Goal: Obtain resource: Obtain resource

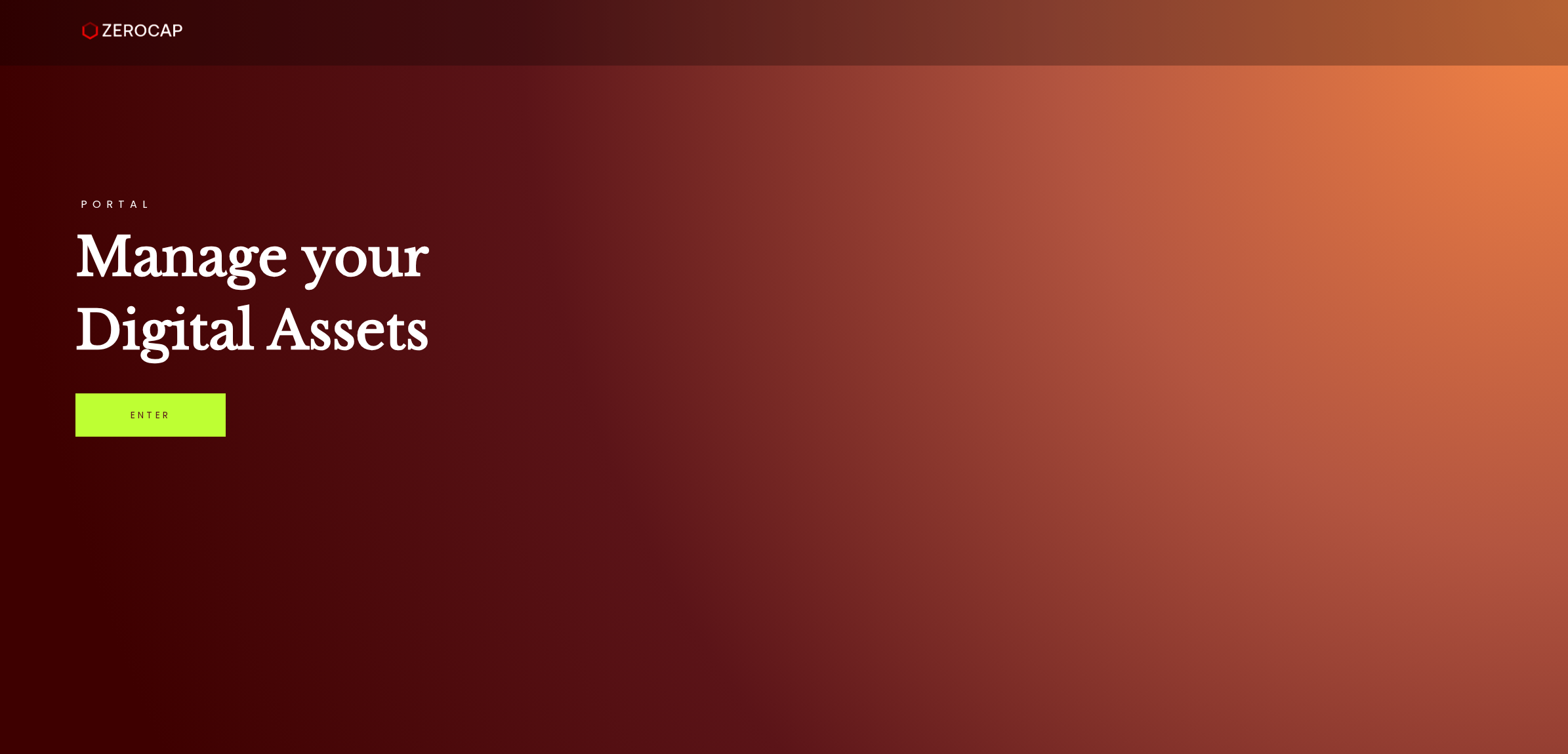
click at [120, 418] on link "Enter" at bounding box center [150, 415] width 150 height 43
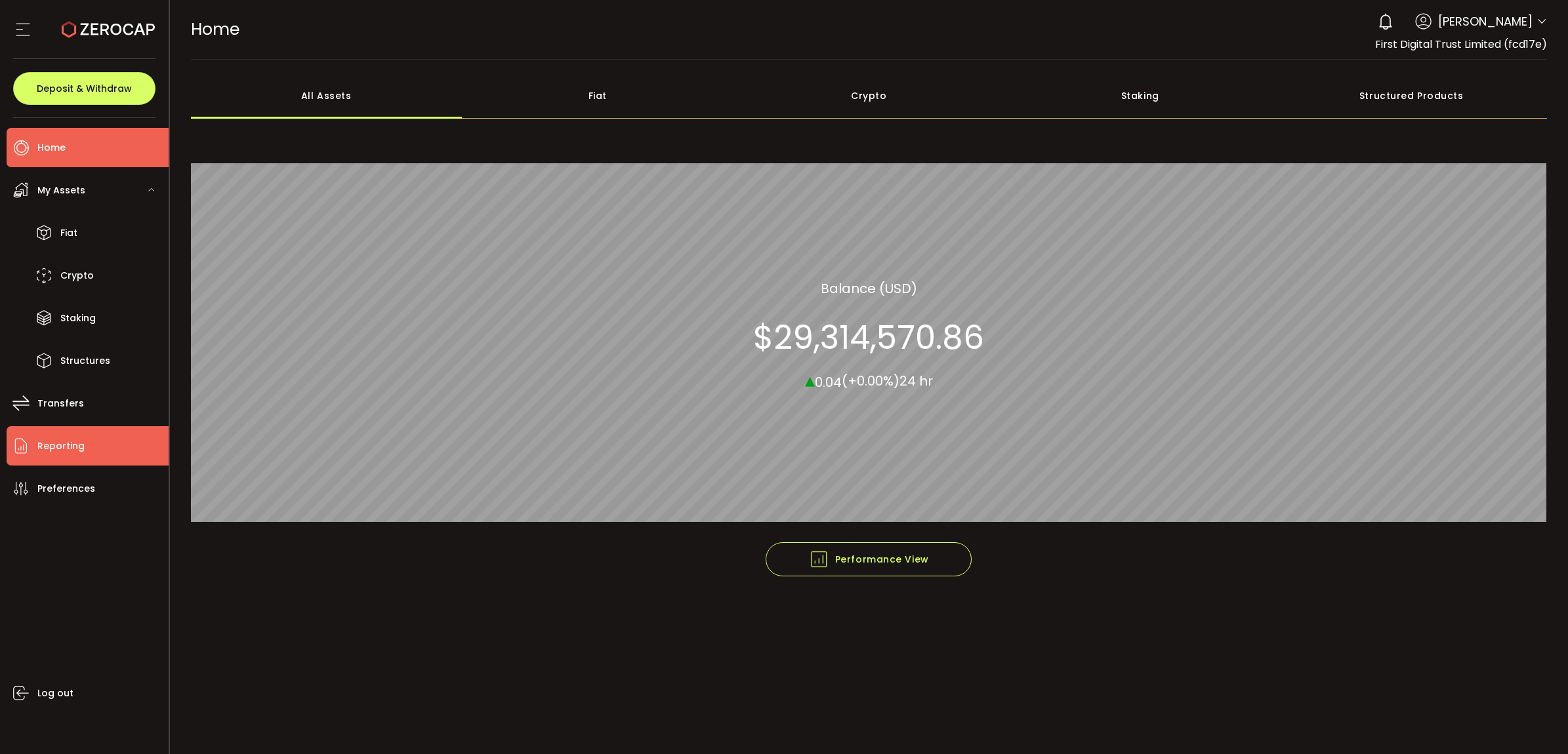
click at [89, 436] on li "Reporting" at bounding box center [88, 445] width 162 height 39
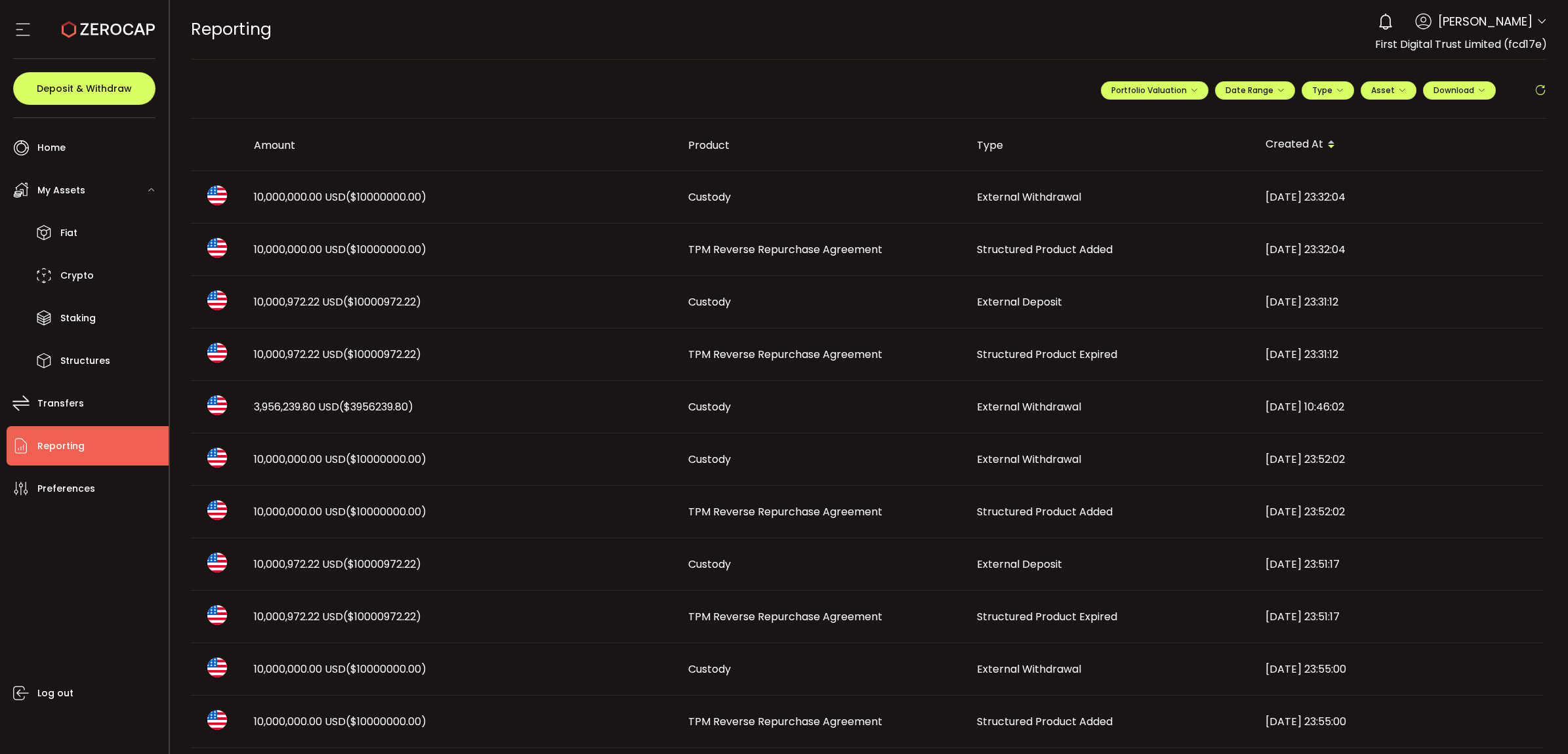
click at [732, 240] on td "TPM Reverse Repurchase Agreement" at bounding box center [822, 250] width 288 height 52
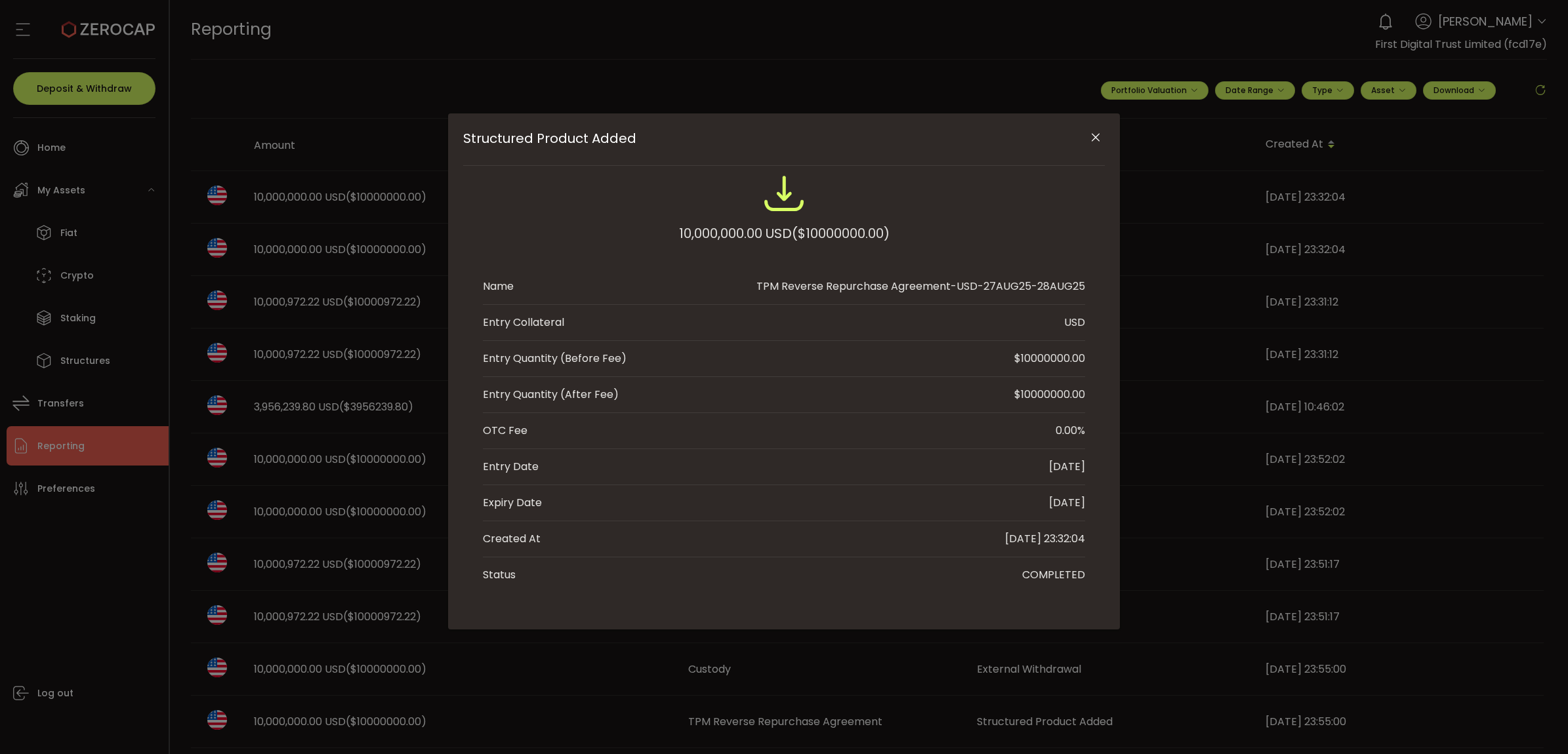
click at [1094, 145] on button "Close" at bounding box center [1095, 138] width 23 height 23
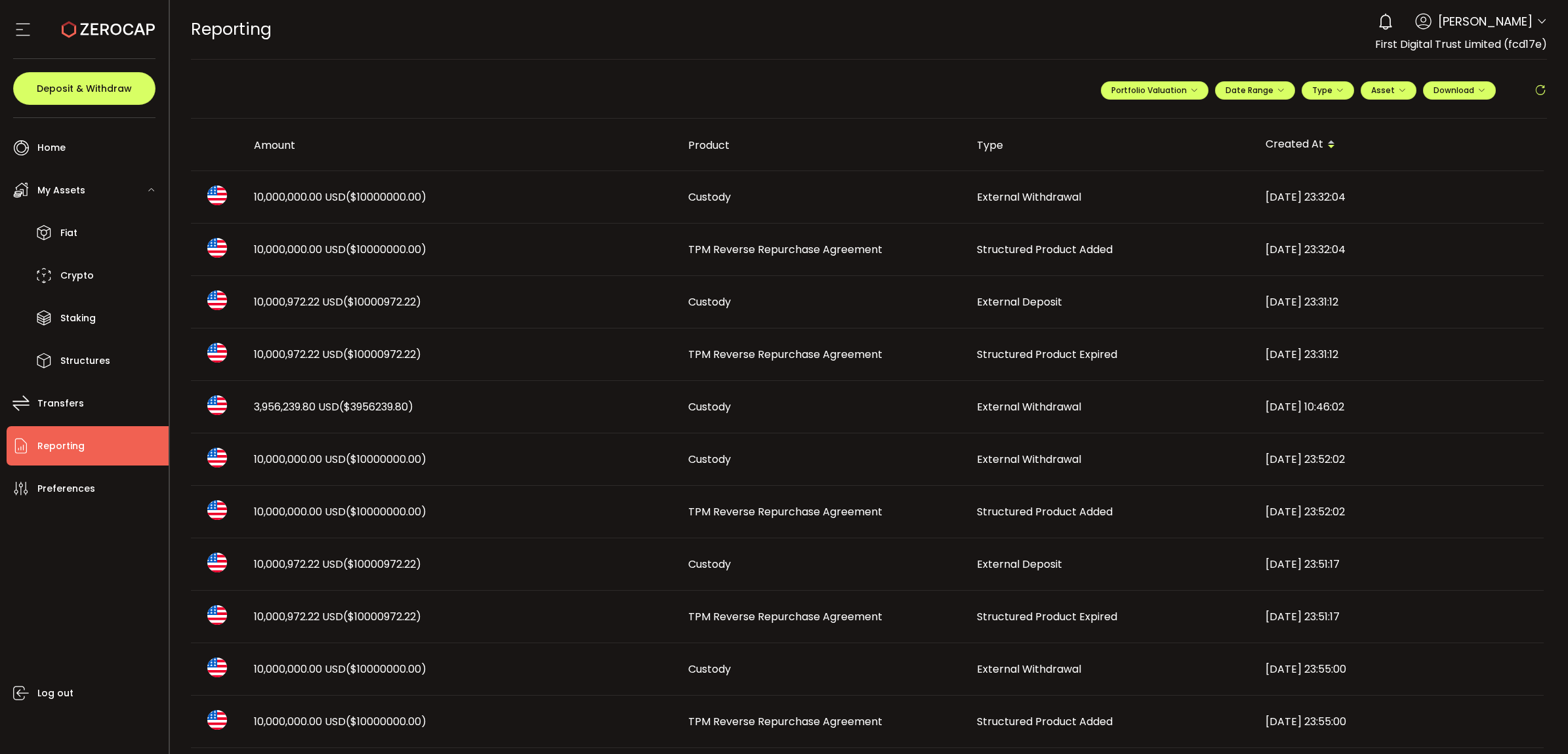
click at [999, 355] on span "Structured Product Expired" at bounding box center [1047, 354] width 140 height 15
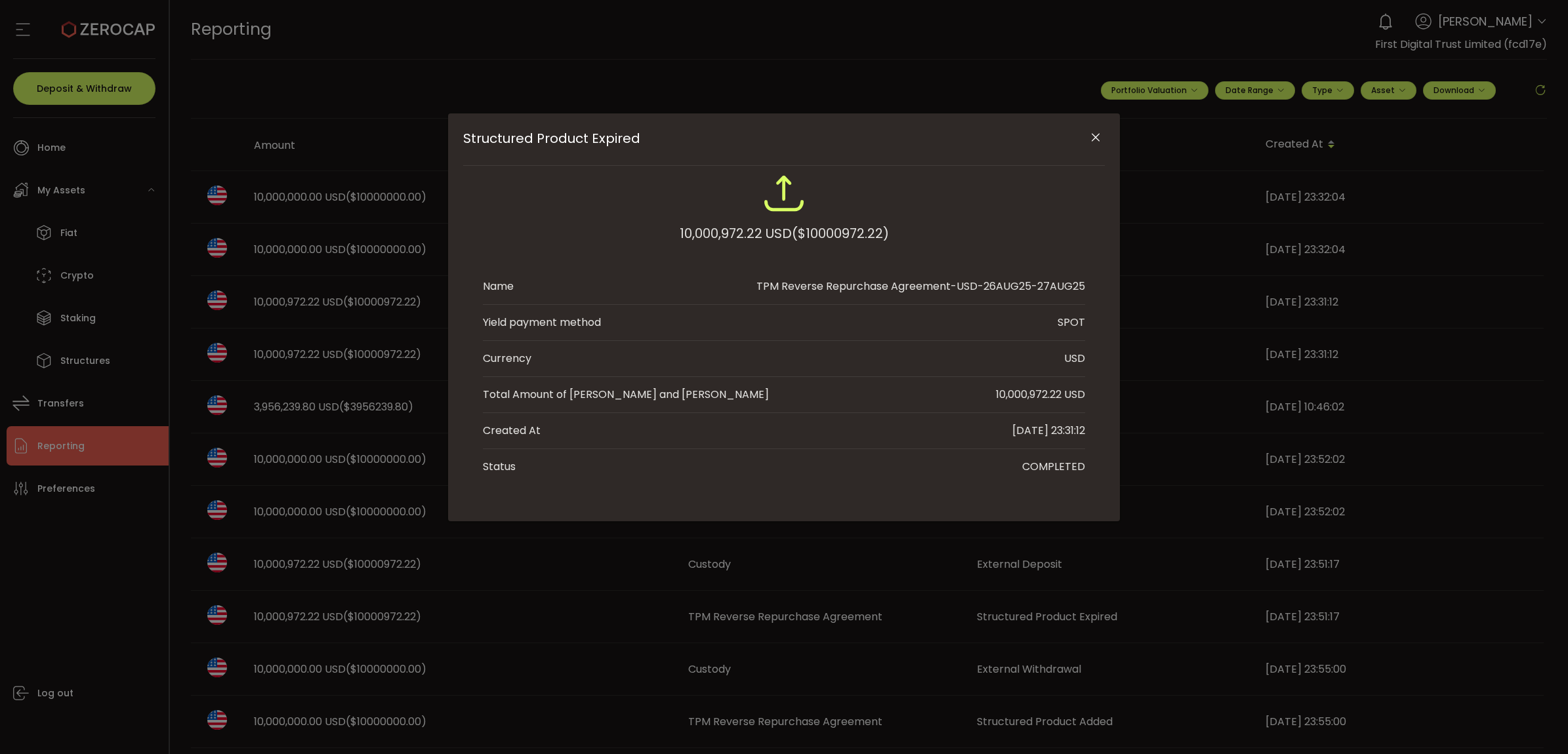
click at [1093, 138] on icon "Close" at bounding box center [1095, 137] width 13 height 13
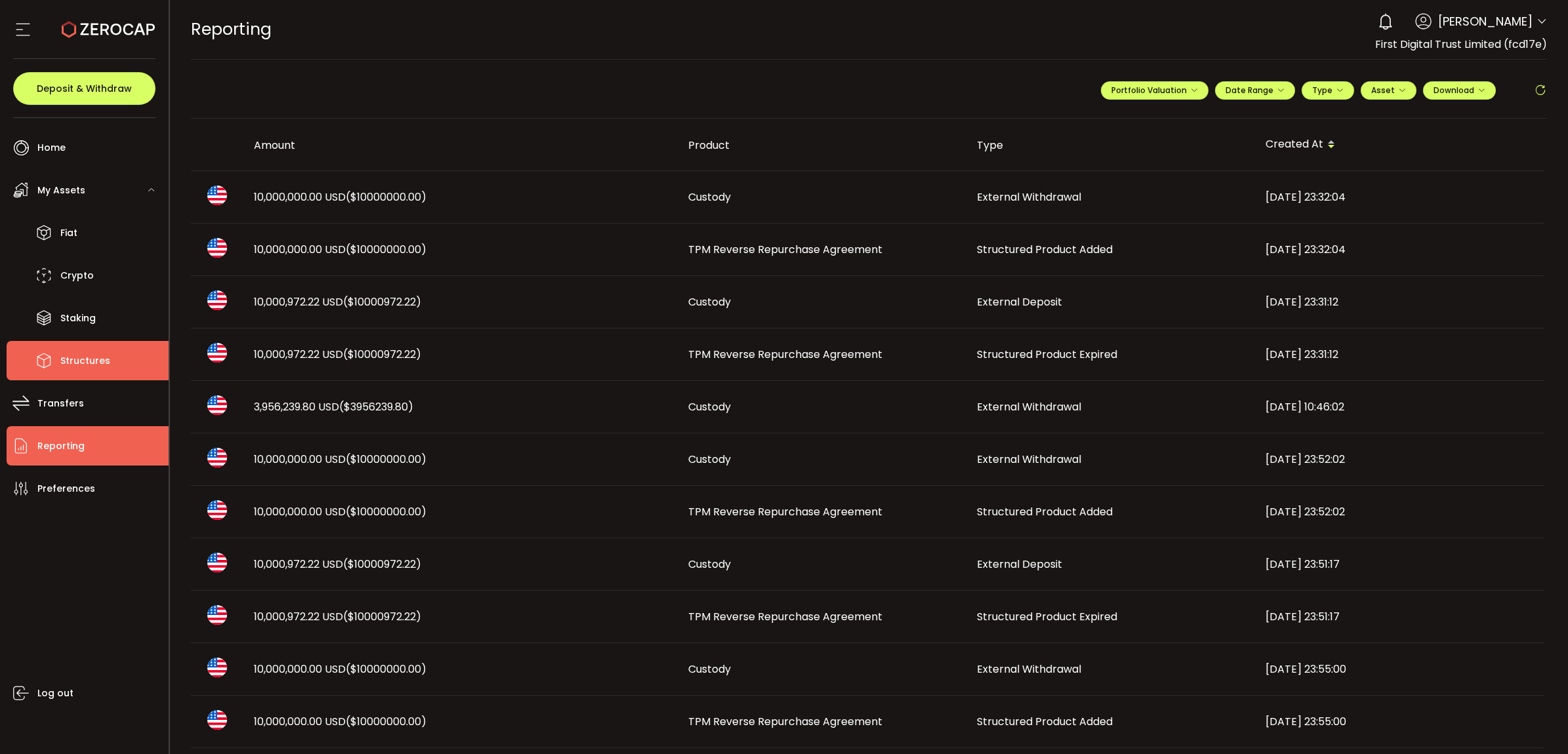
click at [94, 344] on li "Structures" at bounding box center [88, 361] width 162 height 39
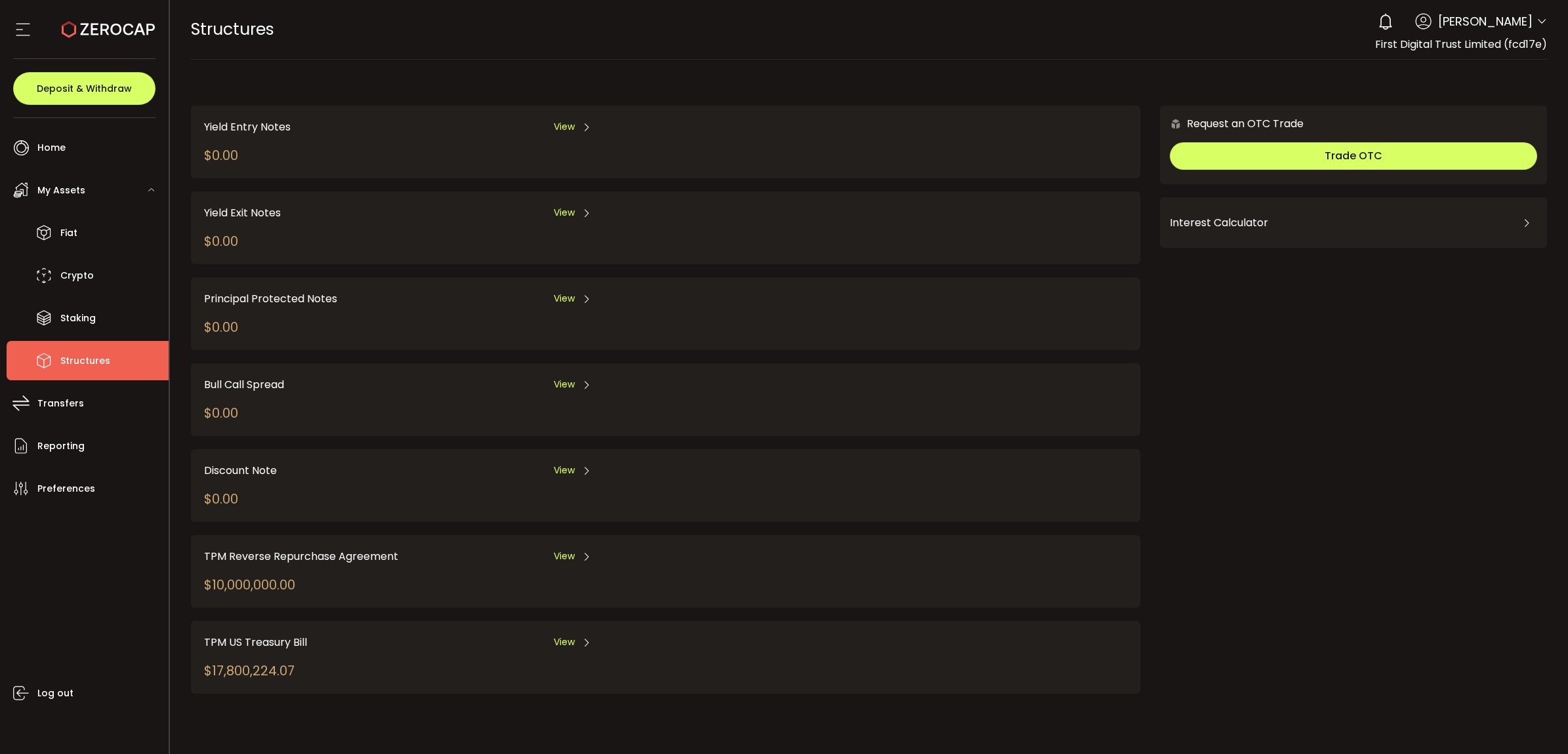
click at [567, 559] on div "TPM Reverse Repurchase Agreement View $10,000,000.00" at bounding box center [527, 571] width 646 height 47
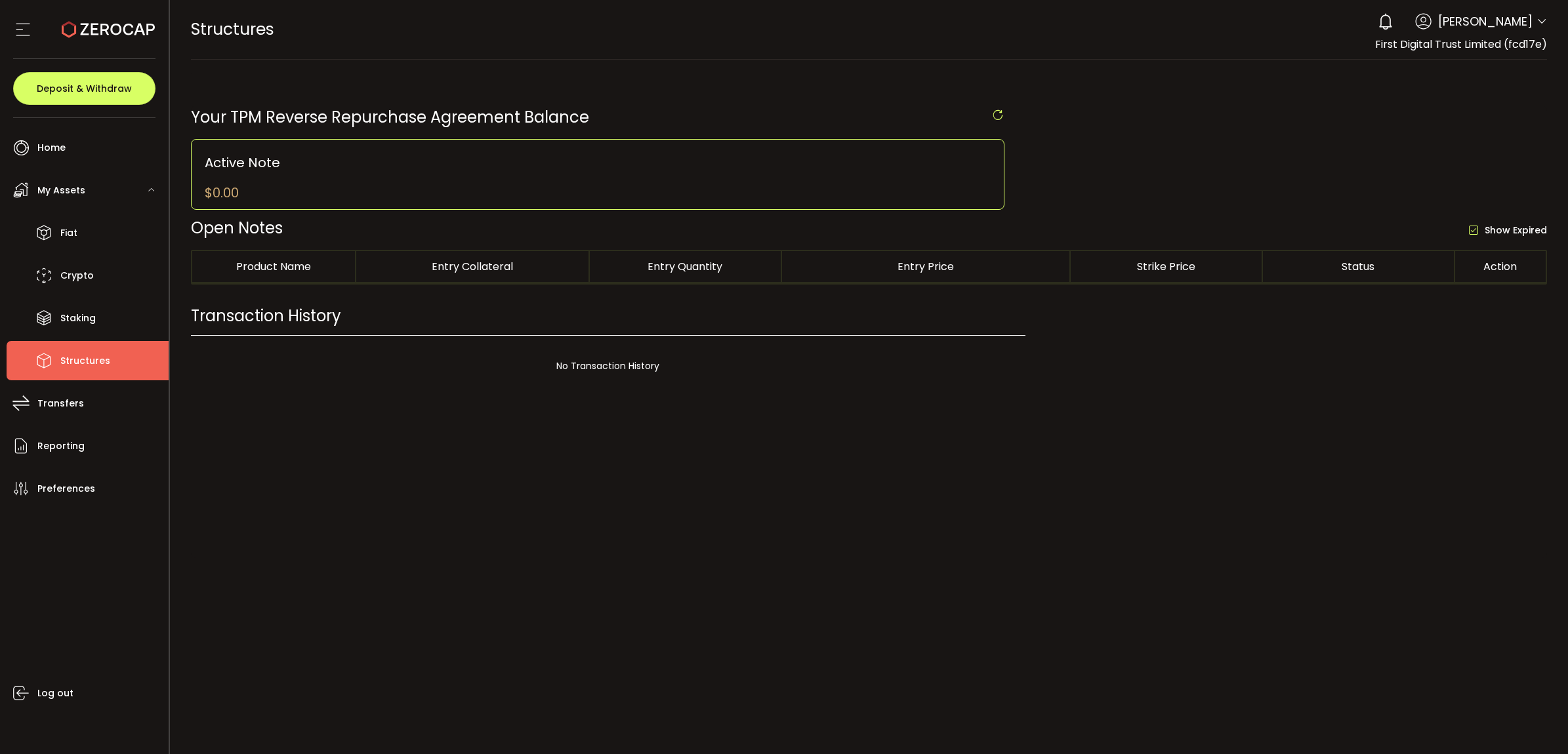
click at [565, 548] on div at bounding box center [868, 377] width 1398 height 754
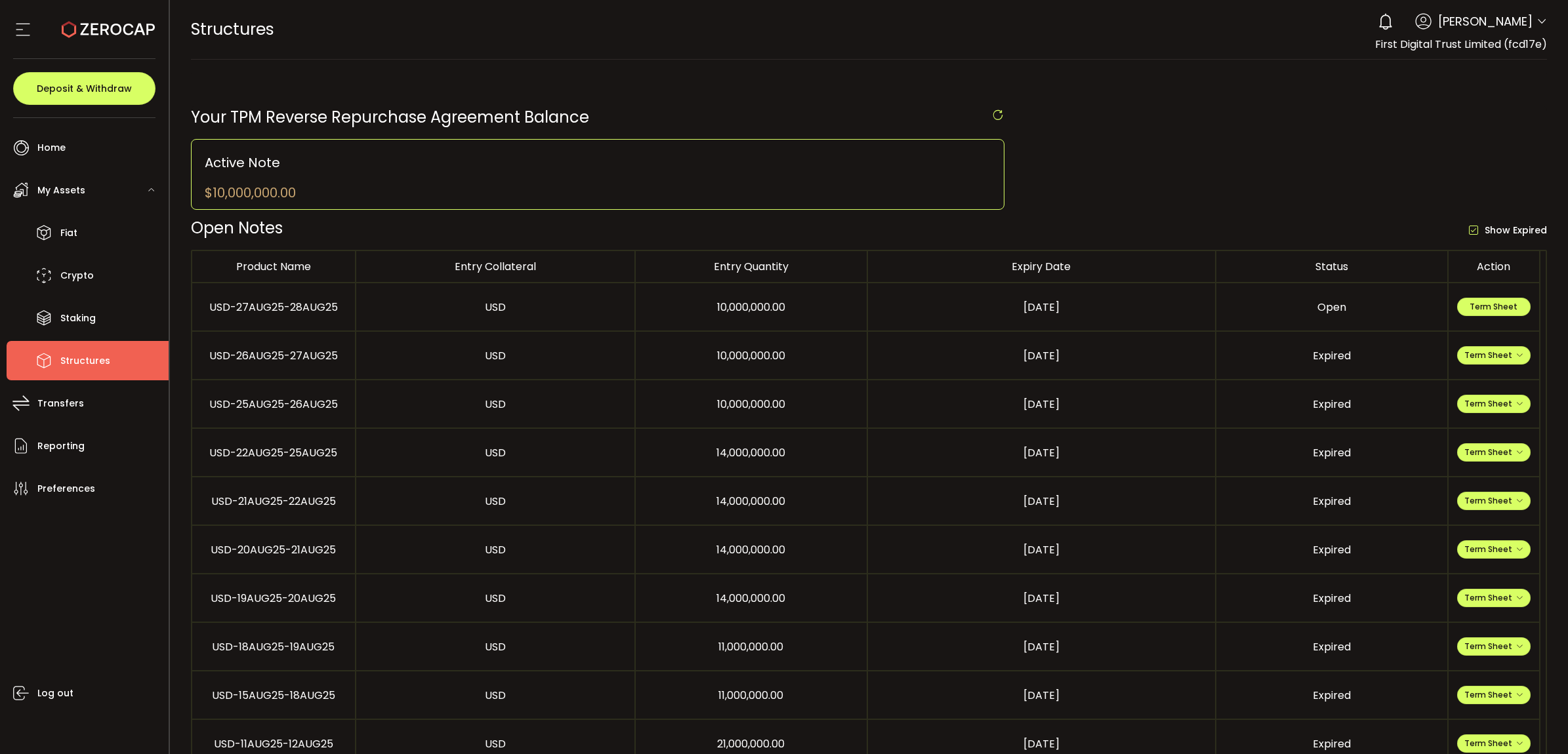
click at [1457, 300] on div "Term Sheet" at bounding box center [1493, 306] width 90 height 18
click at [1483, 306] on span "Term Sheet" at bounding box center [1493, 306] width 48 height 11
click at [102, 234] on li "Fiat" at bounding box center [88, 233] width 162 height 39
